Goal: Find specific page/section: Locate a particular part of the current website

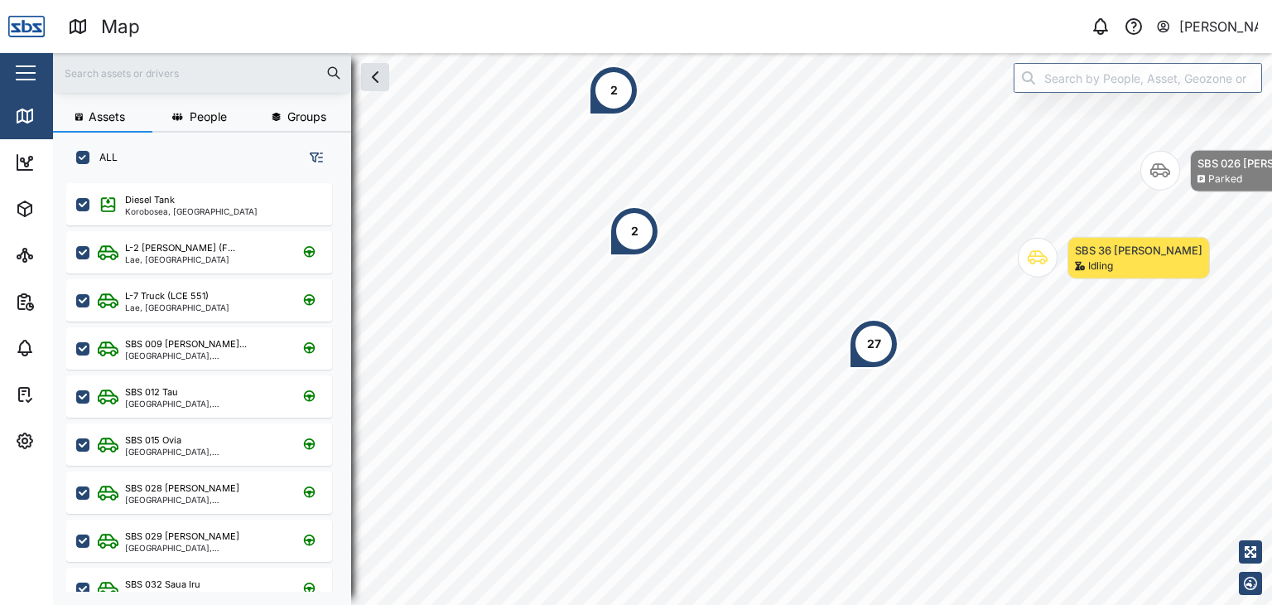
scroll to position [401, 258]
click at [82, 66] on input "text" at bounding box center [202, 72] width 278 height 25
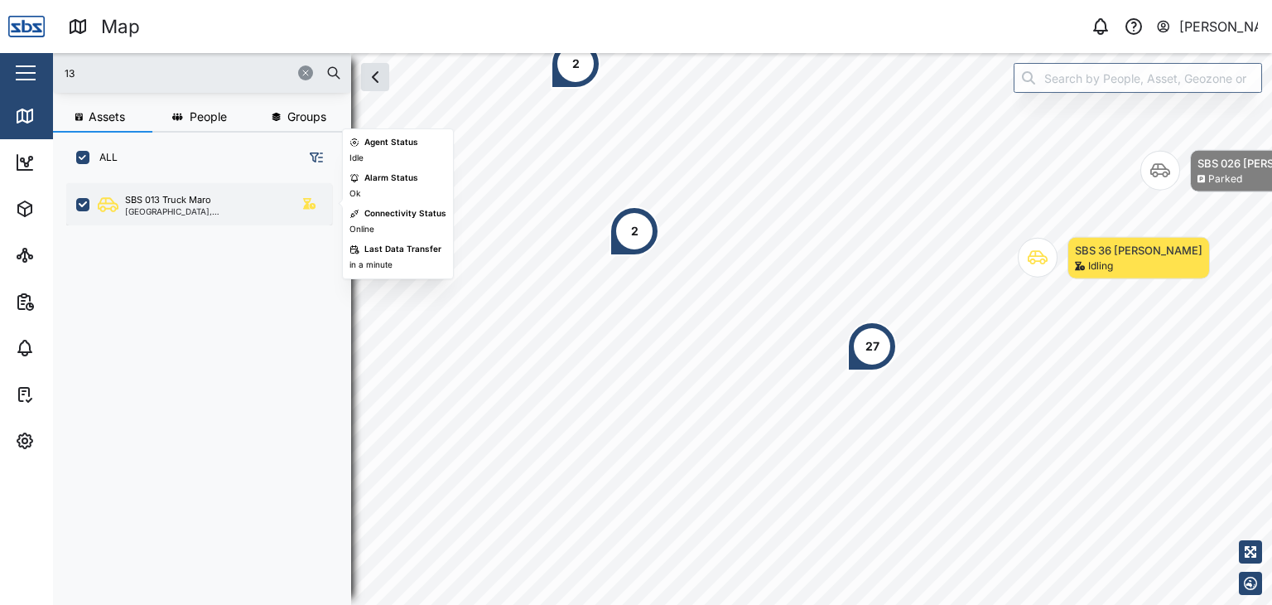
click at [159, 204] on div "SBS 013 Truck Maro" at bounding box center [168, 200] width 86 height 14
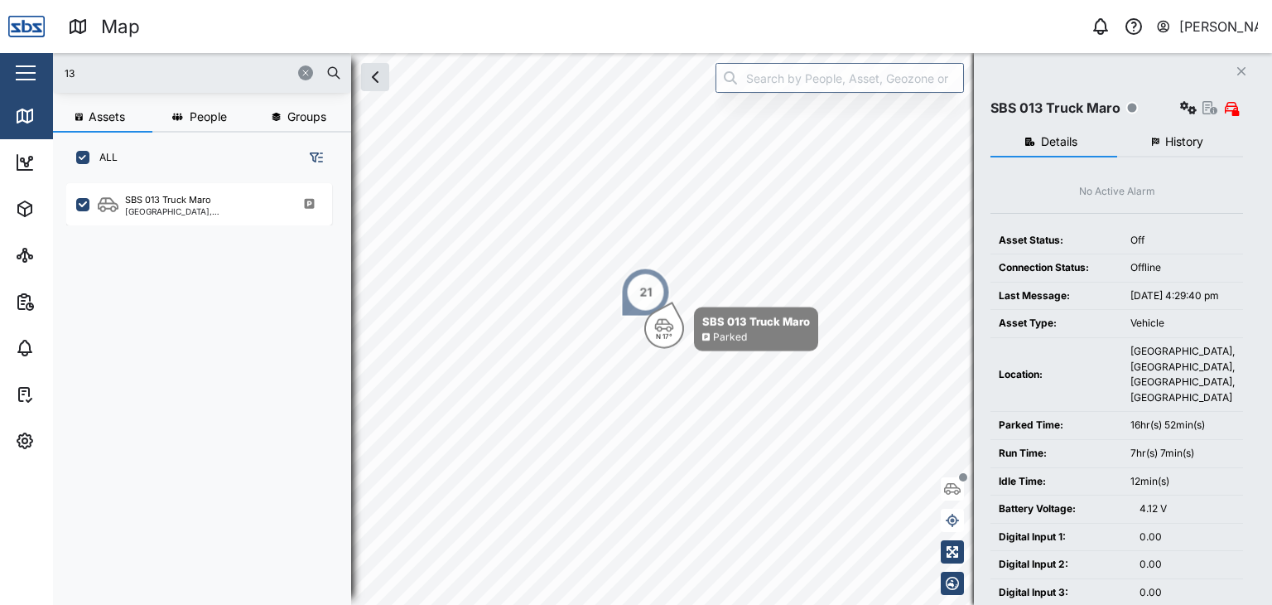
drag, startPoint x: 101, startPoint y: 75, endPoint x: 0, endPoint y: 62, distance: 101.9
click at [0, 62] on div "Map 0 [PERSON_NAME] Close Map Dashboard Assets ATS Camera Generator Personnel T…" at bounding box center [636, 302] width 1272 height 605
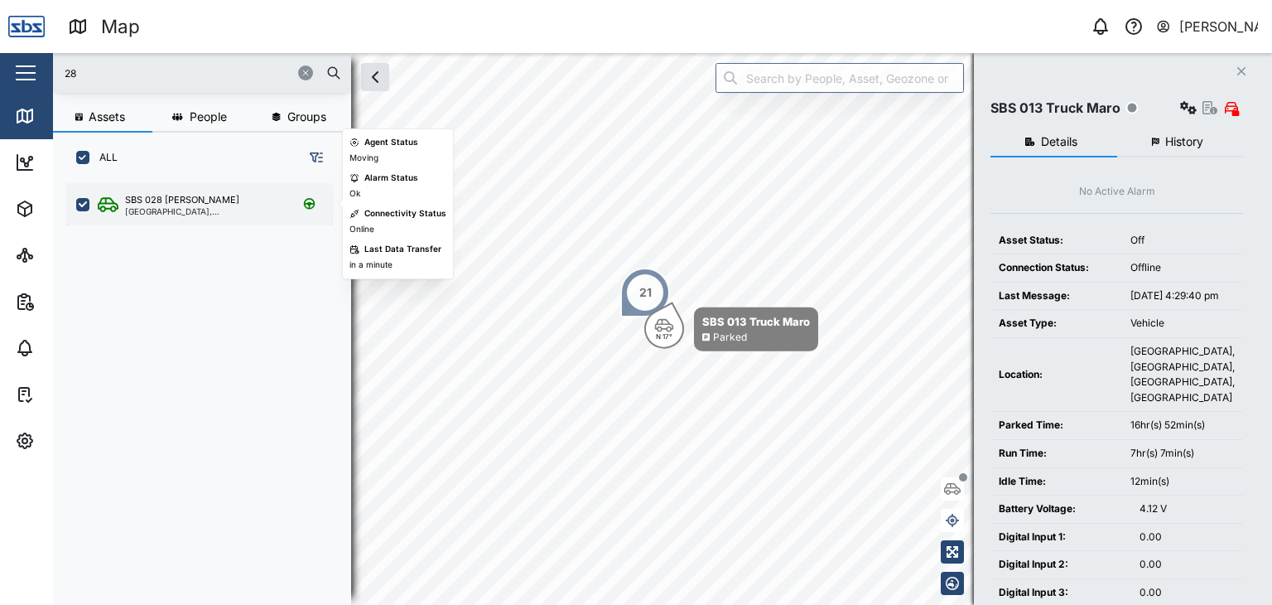
click at [132, 200] on div "SBS 028 [PERSON_NAME]" at bounding box center [182, 200] width 114 height 14
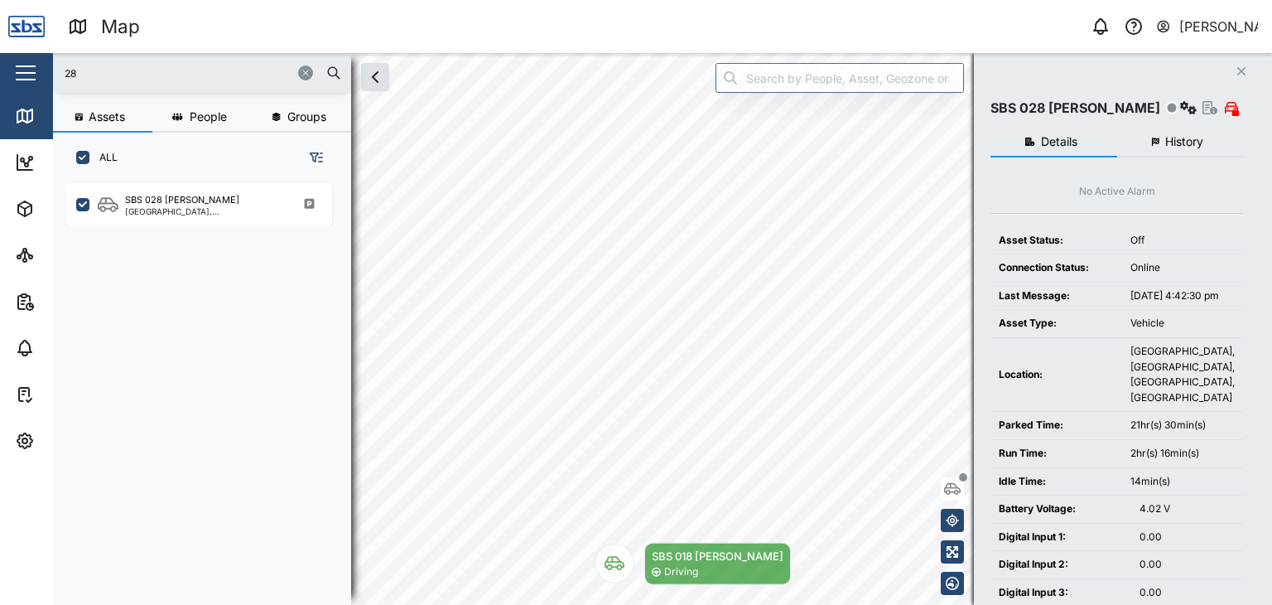
drag, startPoint x: 93, startPoint y: 74, endPoint x: 31, endPoint y: 77, distance: 61.4
click at [31, 77] on div "Map 0 [PERSON_NAME] Close Map Dashboard Assets ATS Camera Generator Personnel T…" at bounding box center [636, 302] width 1272 height 605
type input "16"
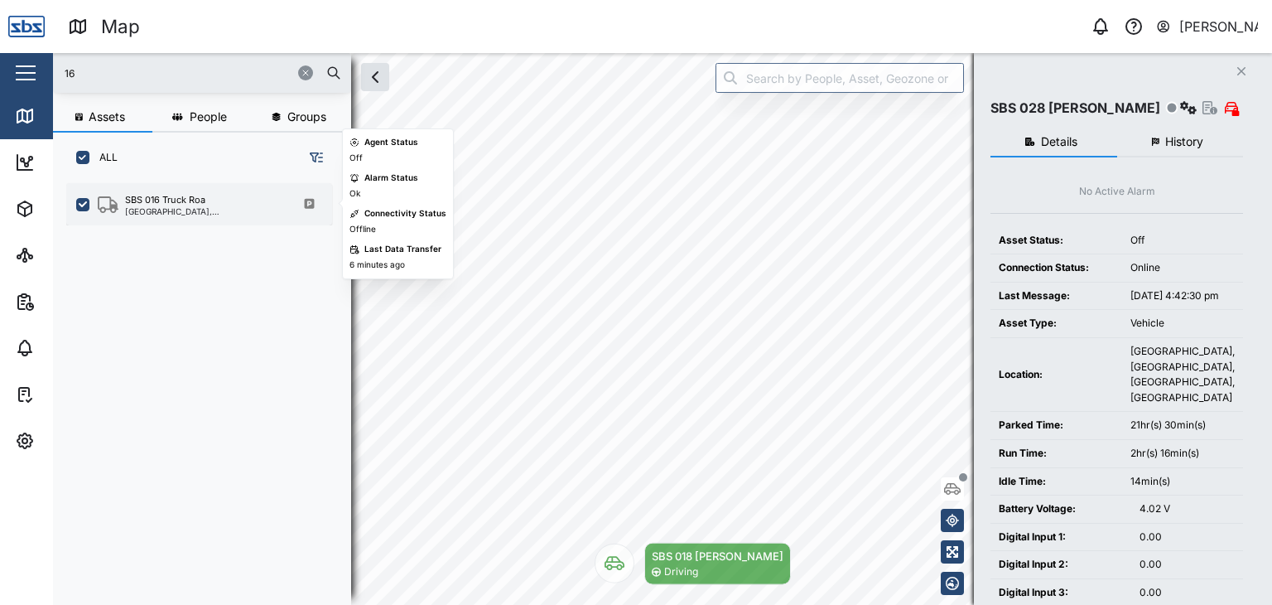
click at [174, 210] on div "[GEOGRAPHIC_DATA], [GEOGRAPHIC_DATA]" at bounding box center [204, 211] width 158 height 8
